Goal: Book appointment/travel/reservation

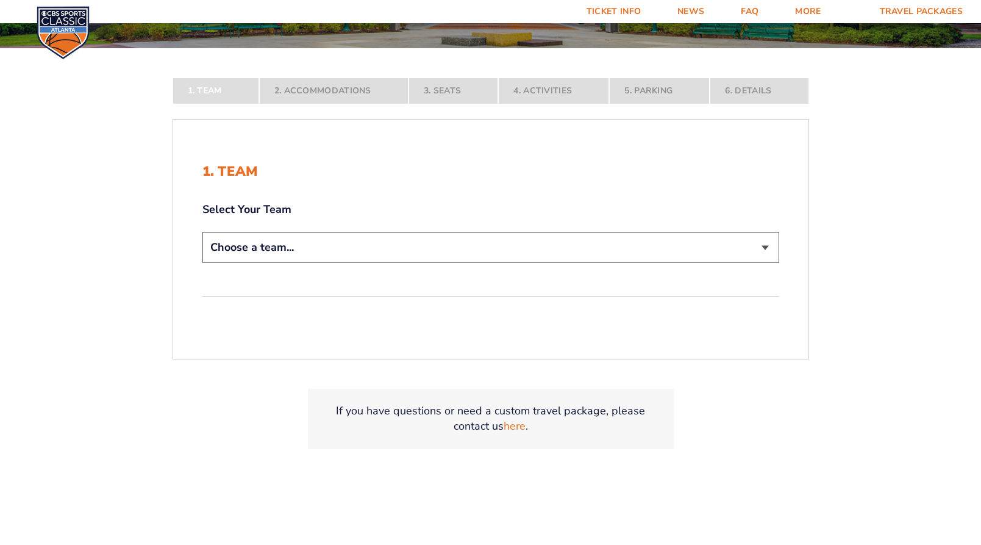
scroll to position [244, 0]
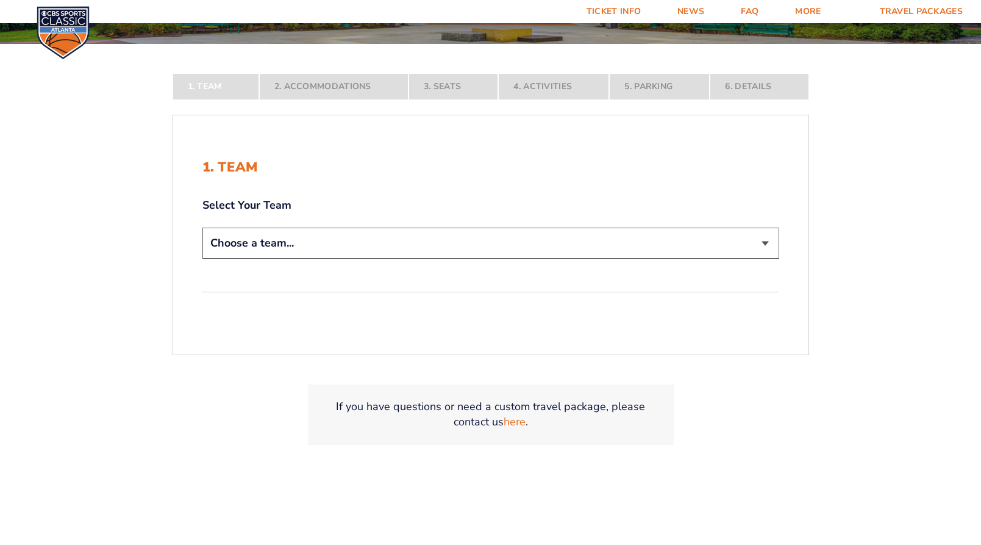
click at [487, 238] on select "Choose a team... [US_STATE] Wildcats [US_STATE] State Buckeyes [US_STATE] Tar H…" at bounding box center [490, 242] width 577 height 31
select select "20108"
click at [202, 259] on select "Choose a team... [US_STATE] Wildcats [US_STATE] State Buckeyes [US_STATE] Tar H…" at bounding box center [490, 242] width 577 height 31
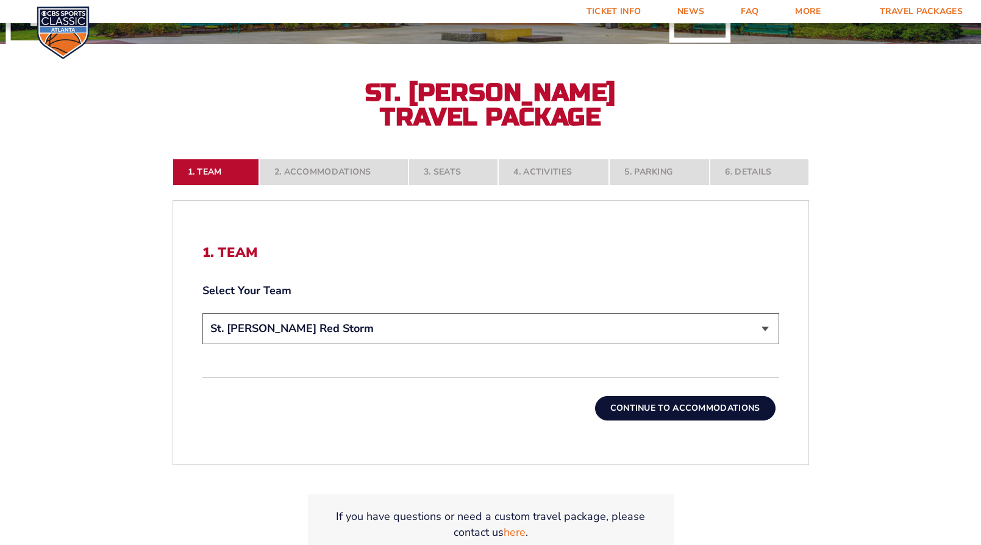
click at [679, 410] on button "Continue To Accommodations" at bounding box center [685, 408] width 181 height 24
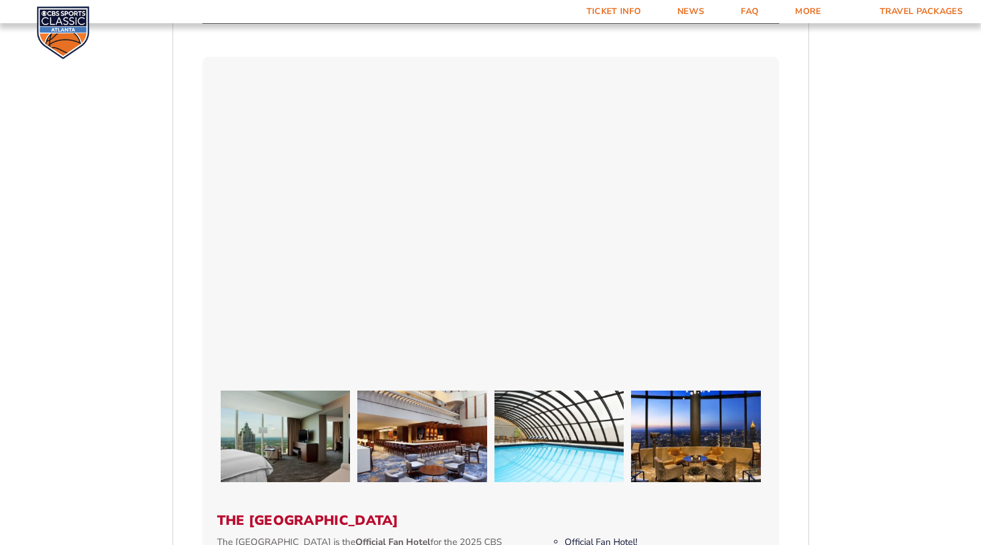
scroll to position [684, 0]
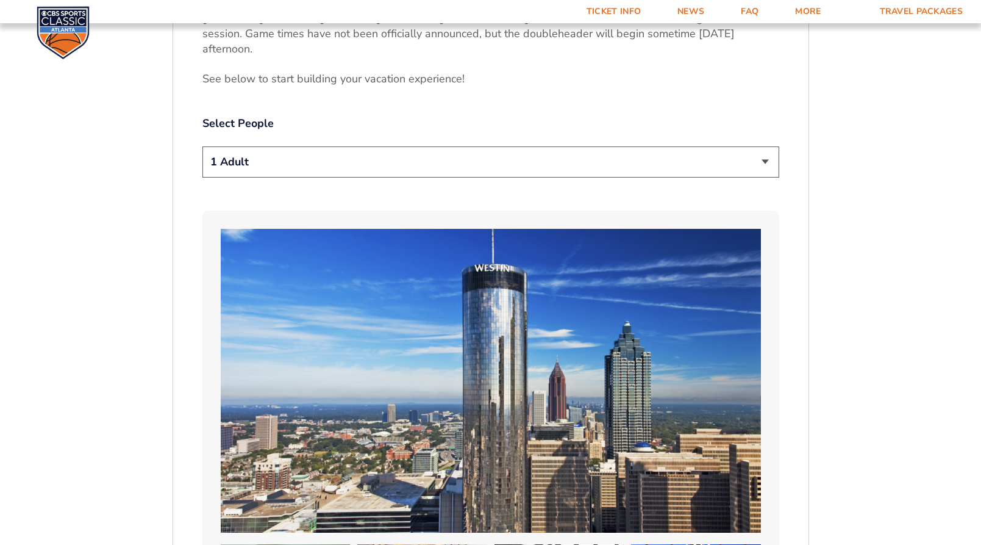
click at [405, 171] on select "1 Adult 2 Adults 3 Adults 4 Adults 2 Adults + 1 Child 2 Adults + 2 Children 2 A…" at bounding box center [490, 161] width 577 height 31
select select "2 Adults"
click at [202, 146] on select "1 Adult 2 Adults 3 Adults 4 Adults 2 Adults + 1 Child 2 Adults + 2 Children 2 A…" at bounding box center [490, 161] width 577 height 31
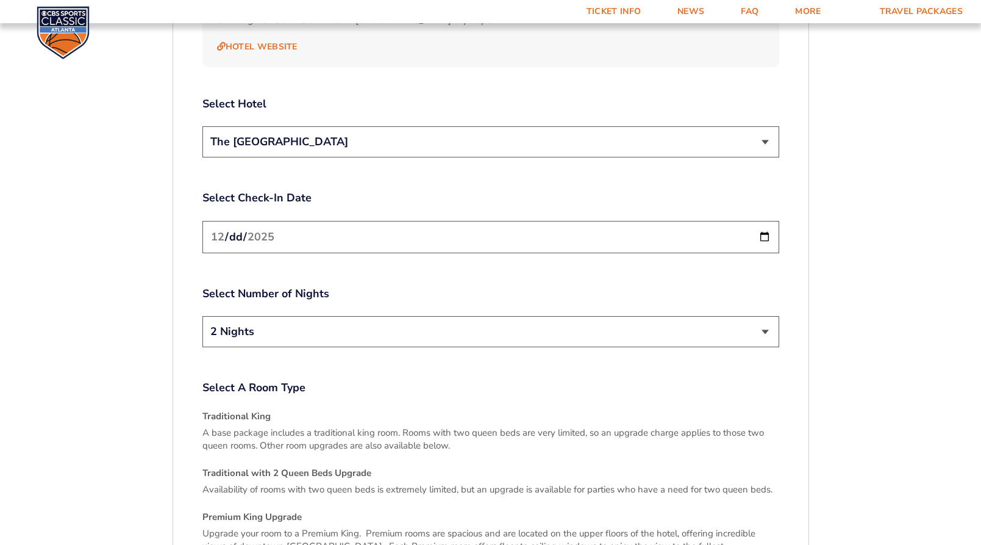
scroll to position [1477, 0]
click at [475, 130] on select "The [GEOGRAPHIC_DATA]" at bounding box center [490, 141] width 577 height 31
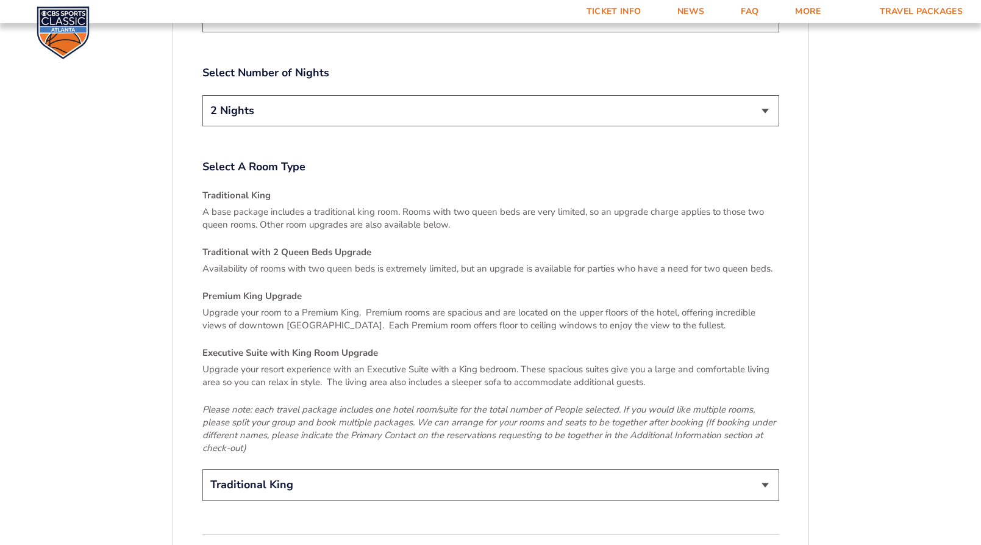
scroll to position [1721, 0]
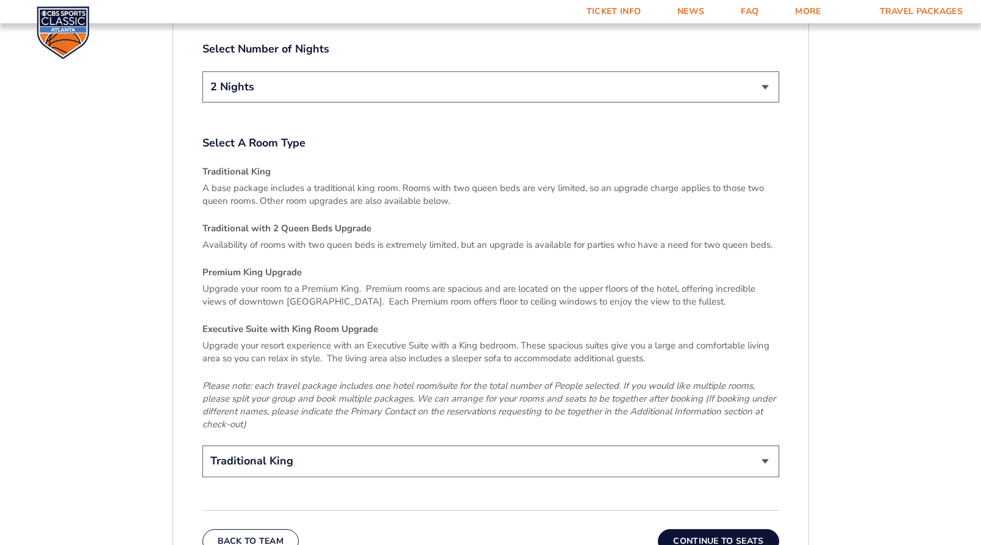
click at [258, 165] on h4 "Traditional King" at bounding box center [490, 171] width 577 height 13
click at [289, 303] on div "Traditional King A base package includes a traditional king room. Rooms with tw…" at bounding box center [490, 297] width 577 height 265
click at [478, 454] on select "Traditional King Traditional with 2 Queen Beds Upgrade (+$45 per night) Premium…" at bounding box center [490, 460] width 577 height 31
select select "Traditional with 2 Queen Beds Upgrade"
click at [202, 445] on select "Traditional King Traditional with 2 Queen Beds Upgrade (+$45 per night) Premium…" at bounding box center [490, 460] width 577 height 31
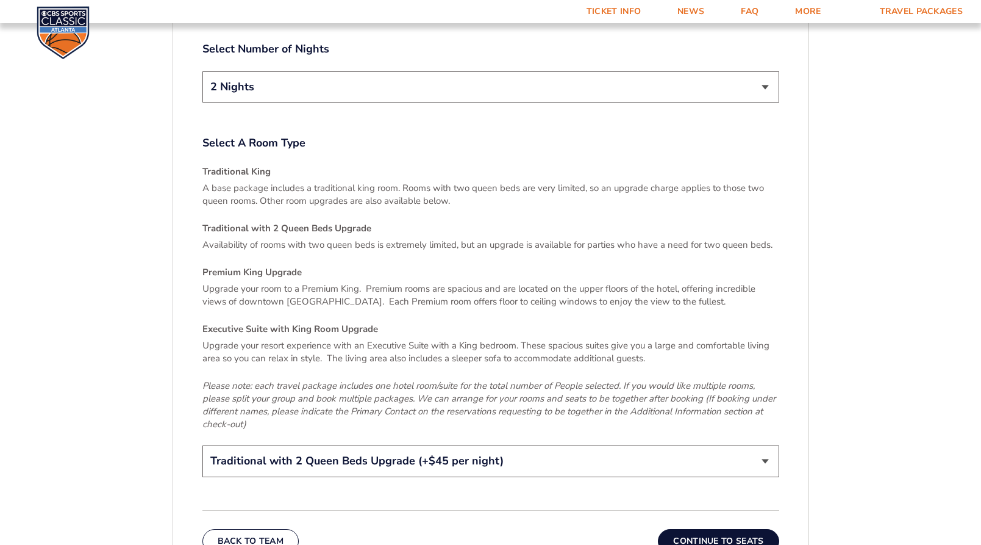
click at [736, 529] on button "Continue To Seats" at bounding box center [718, 541] width 121 height 24
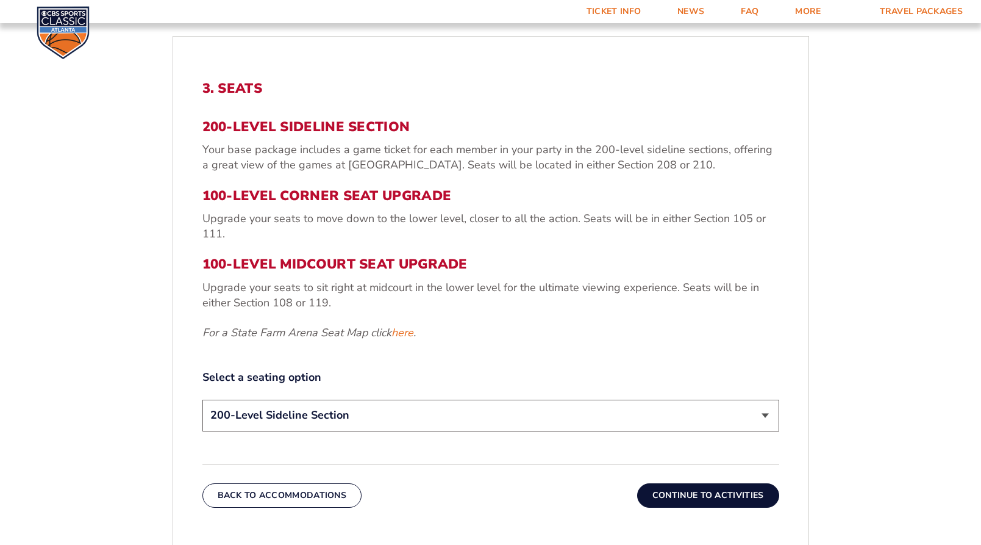
scroll to position [440, 0]
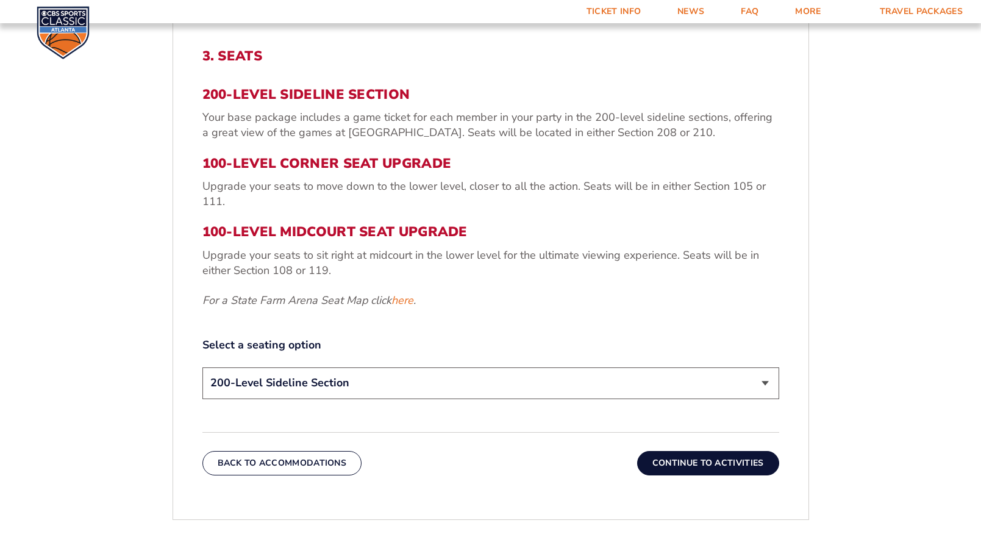
click at [481, 383] on select "200-Level Sideline Section 100-Level Corner Seat Upgrade (+$120 per person) 100…" at bounding box center [490, 382] width 577 height 31
select select "100-Level Midcourt Seat Upgrade"
click at [202, 367] on select "200-Level Sideline Section 100-Level Corner Seat Upgrade (+$120 per person) 100…" at bounding box center [490, 382] width 577 height 31
click at [680, 462] on button "Continue To Activities" at bounding box center [708, 463] width 142 height 24
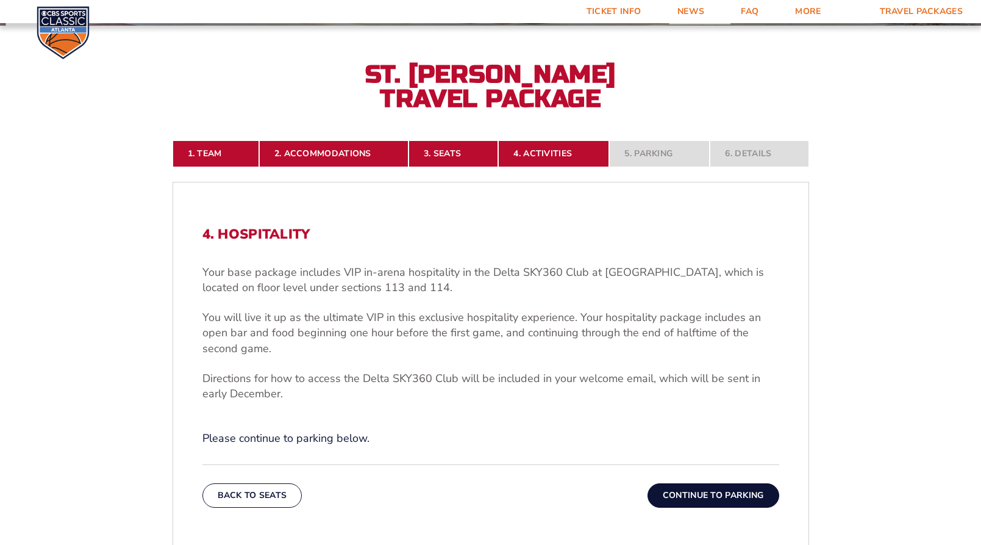
scroll to position [257, 0]
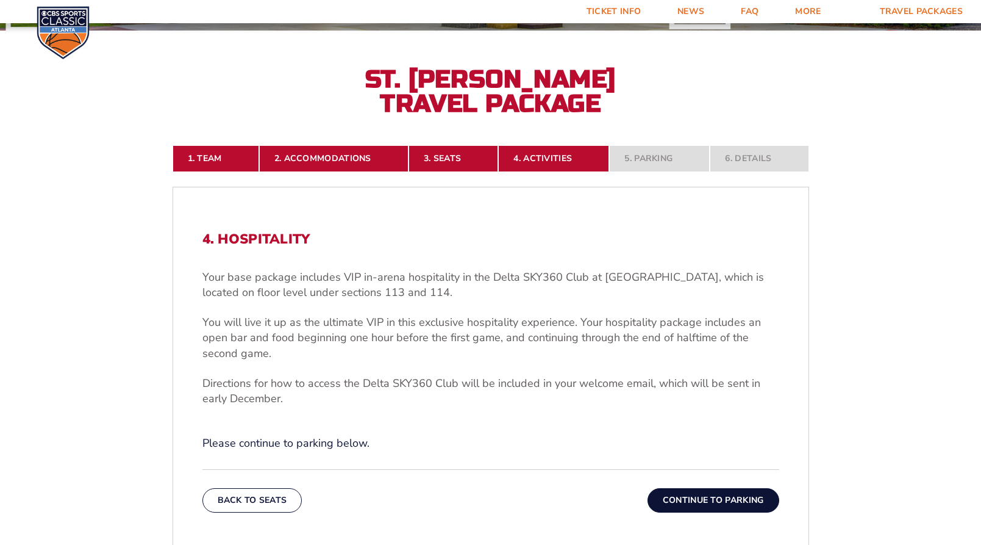
click at [699, 498] on button "Continue To Parking" at bounding box center [714, 500] width 132 height 24
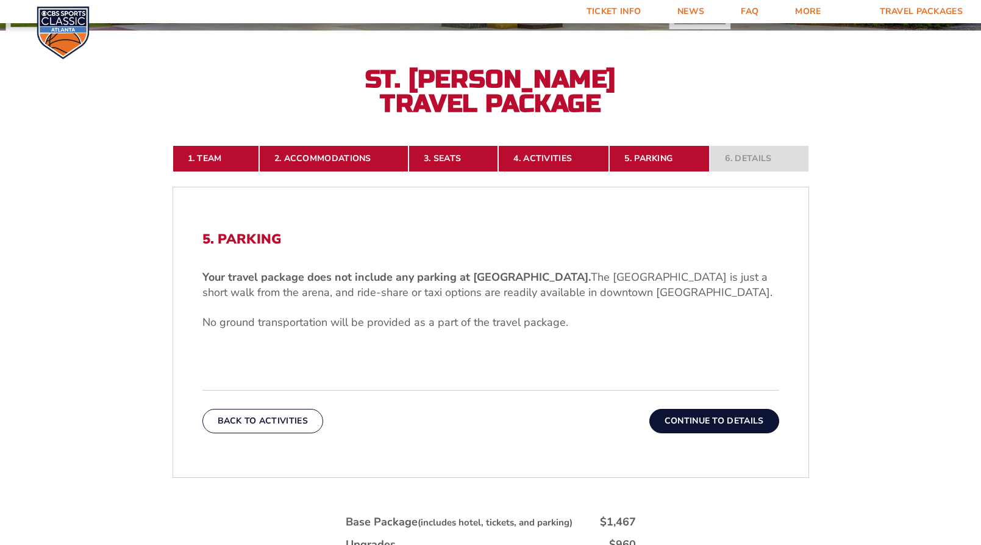
click at [704, 420] on button "Continue To Details" at bounding box center [714, 421] width 130 height 24
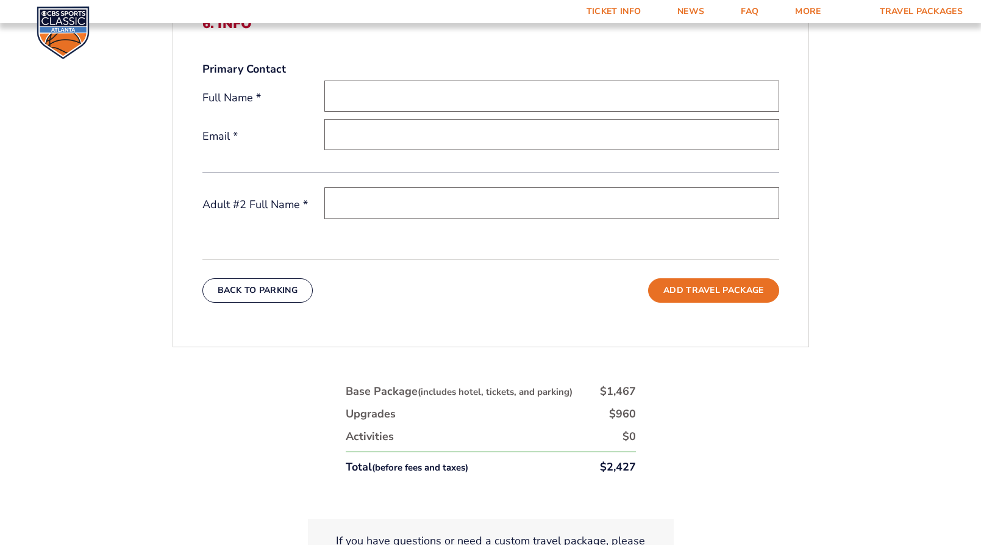
scroll to position [305, 0]
